Goal: Task Accomplishment & Management: Use online tool/utility

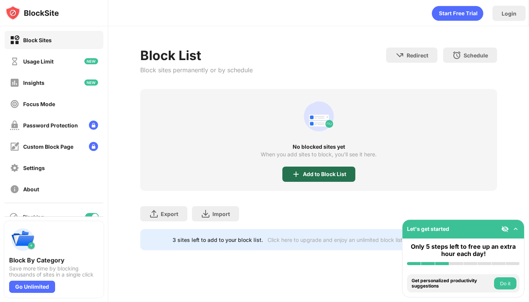
click at [321, 174] on div "Add to Block List" at bounding box center [324, 174] width 43 height 6
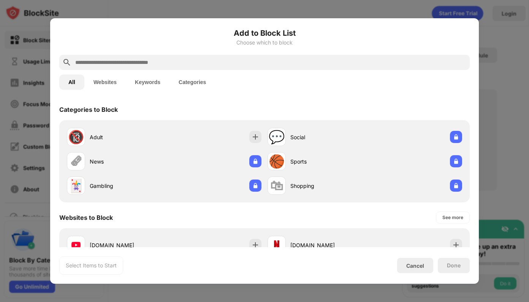
click at [330, 59] on input "text" at bounding box center [271, 62] width 392 height 9
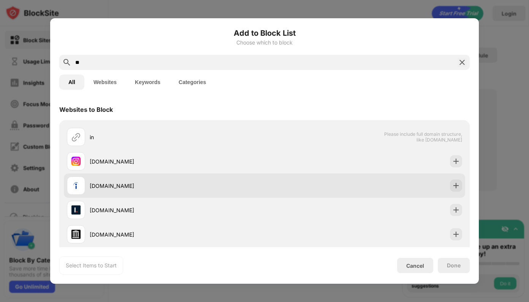
type input "**"
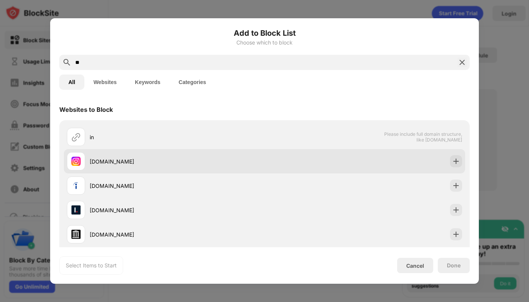
drag, startPoint x: 306, startPoint y: 175, endPoint x: 311, endPoint y: 157, distance: 19.0
click at [311, 157] on div "in Please include full domain structure, like [DOMAIN_NAME] [DOMAIN_NAME] [DOMA…" at bounding box center [265, 198] width 402 height 146
click at [311, 158] on div "[DOMAIN_NAME]" at bounding box center [265, 161] width 402 height 24
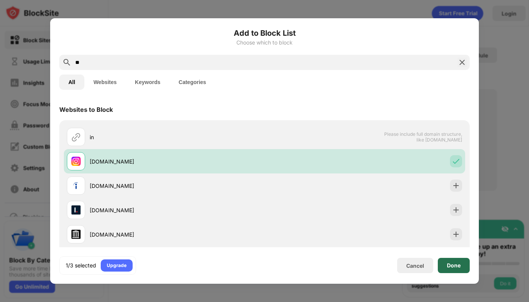
click at [443, 270] on div "Done" at bounding box center [454, 265] width 32 height 15
